Goal: Find specific page/section

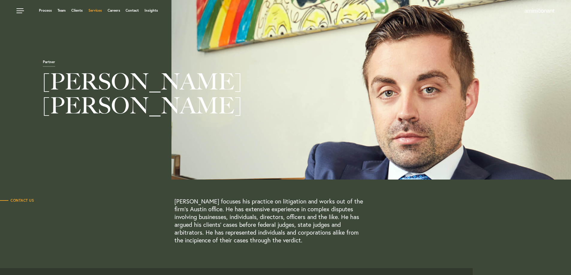
click at [93, 11] on link "Services" at bounding box center [94, 11] width 13 height 4
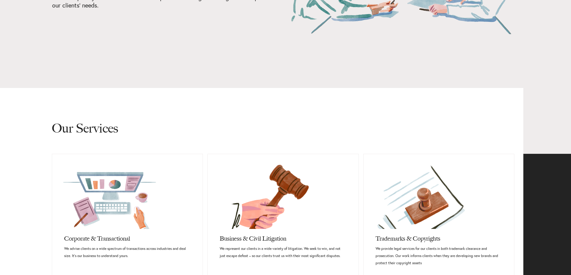
scroll to position [180, 0]
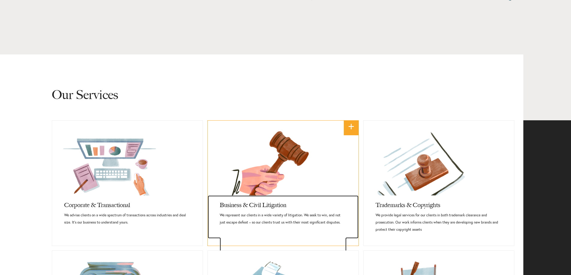
click at [270, 205] on h3 "Business & Civil Litigation" at bounding box center [283, 204] width 126 height 16
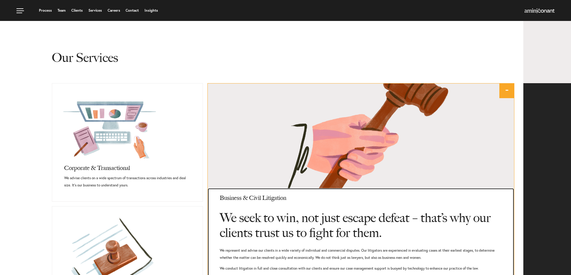
scroll to position [126, 0]
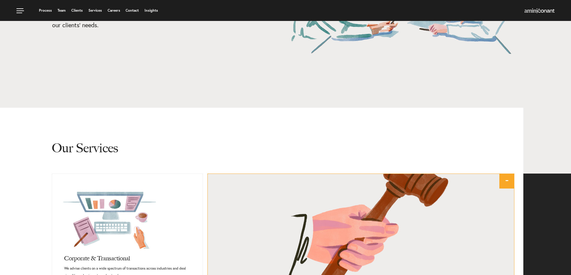
click at [99, 10] on link "Services" at bounding box center [94, 11] width 13 height 4
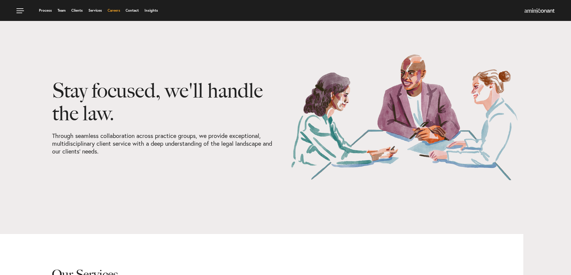
click at [110, 10] on link "Careers" at bounding box center [114, 11] width 13 height 4
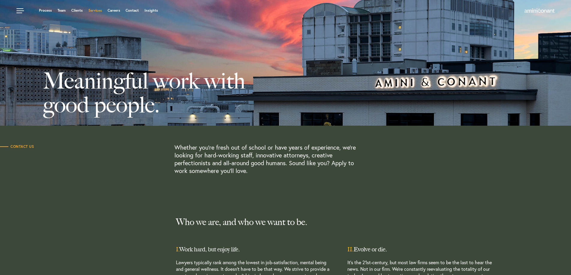
click at [92, 11] on link "Services" at bounding box center [94, 11] width 13 height 4
